Goal: Find specific page/section: Find specific page/section

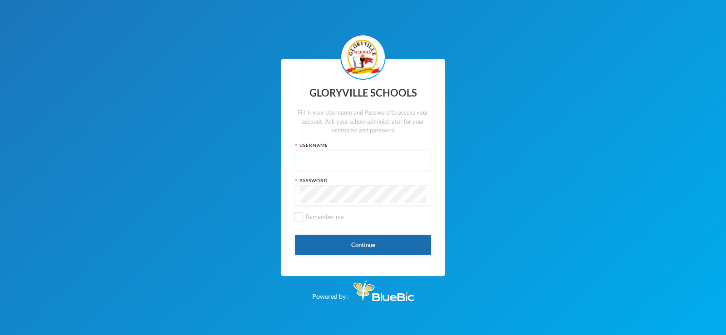
type input "admin"
click at [364, 243] on button "Continue" at bounding box center [363, 245] width 136 height 20
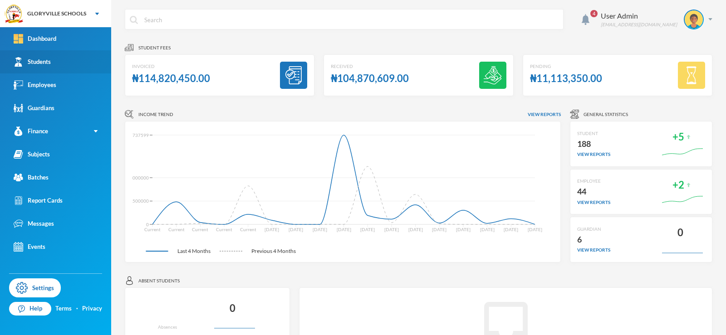
click at [49, 65] on div "Students" at bounding box center [32, 62] width 37 height 10
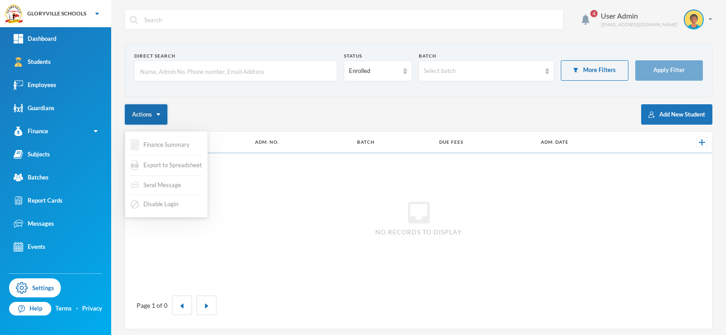
checkbox input "false"
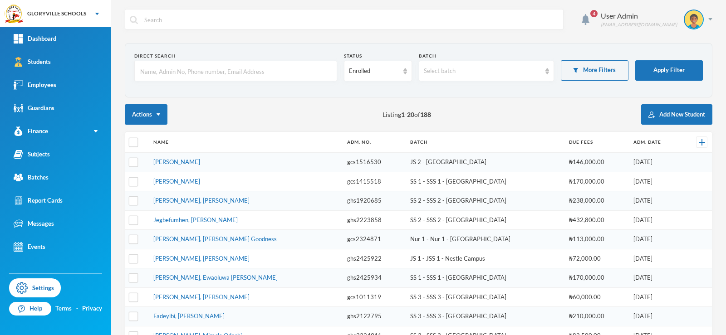
click at [205, 74] on input "text" at bounding box center [235, 71] width 193 height 20
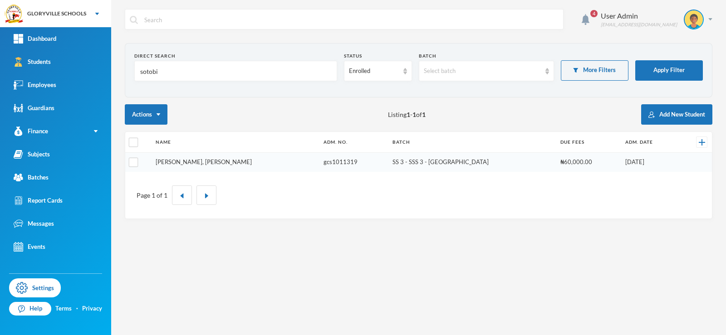
type input "sotobi"
click at [217, 162] on link "[PERSON_NAME], [PERSON_NAME]" at bounding box center [204, 161] width 96 height 7
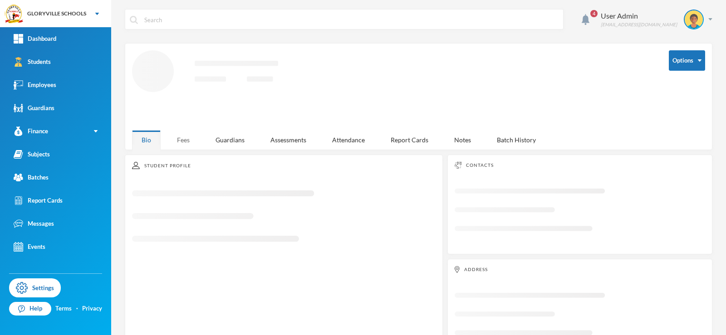
click at [180, 140] on div "Fees" at bounding box center [184, 140] width 32 height 20
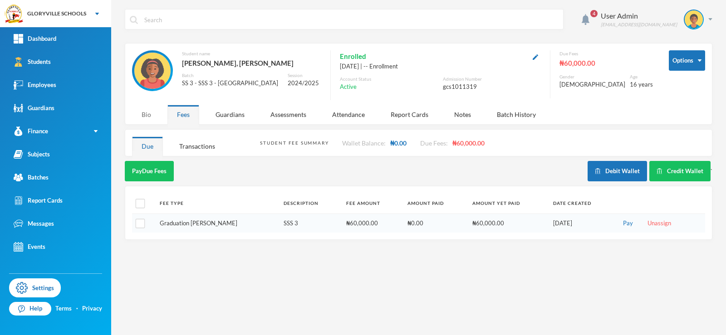
click at [144, 110] on div "Bio" at bounding box center [146, 115] width 29 height 20
